Goal: Task Accomplishment & Management: Use online tool/utility

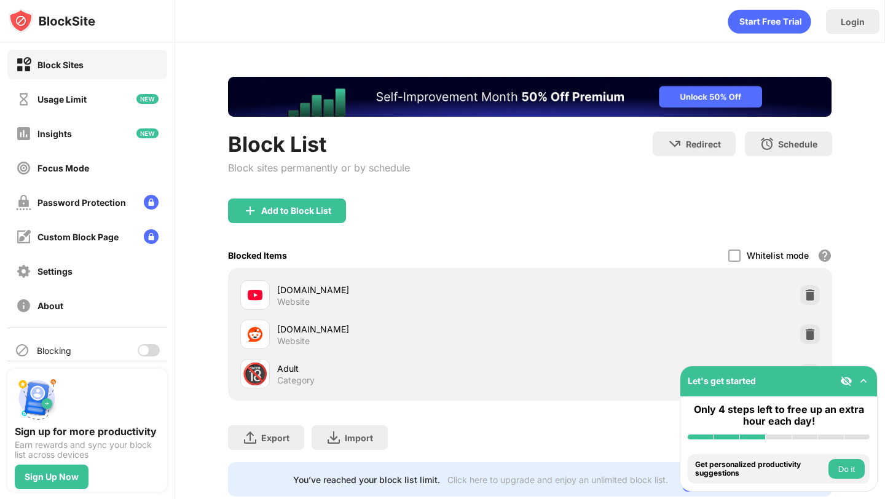
click at [154, 351] on div at bounding box center [149, 350] width 22 height 12
